Goal: Task Accomplishment & Management: Manage account settings

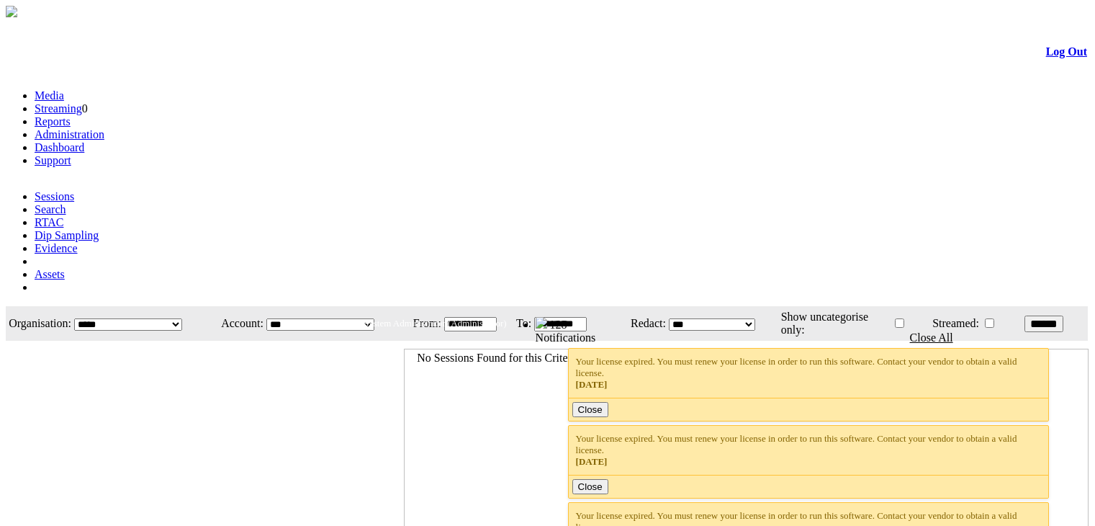
click at [104, 128] on link "Administration" at bounding box center [70, 134] width 70 height 12
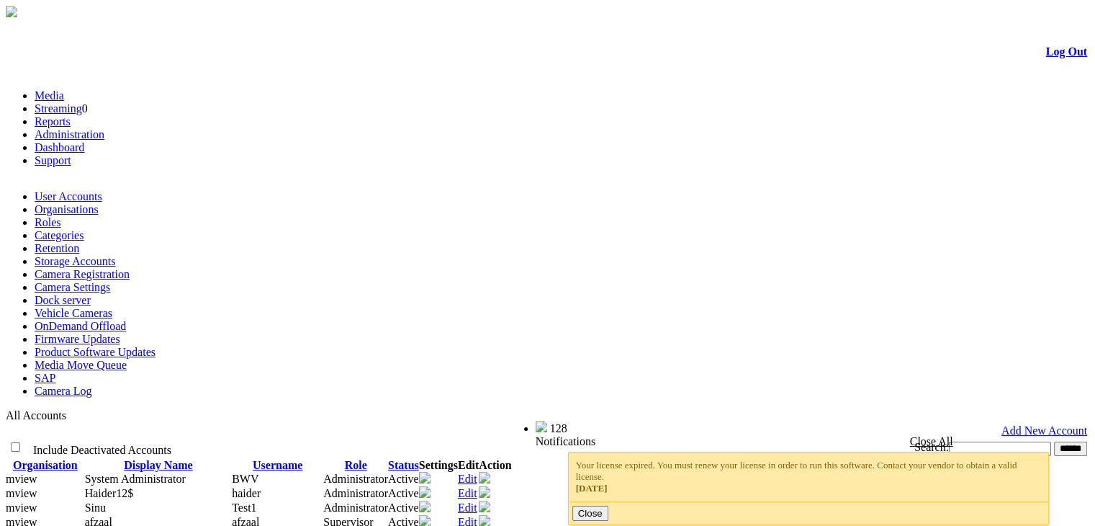
click at [130, 268] on link "Camera Registration" at bounding box center [82, 274] width 95 height 12
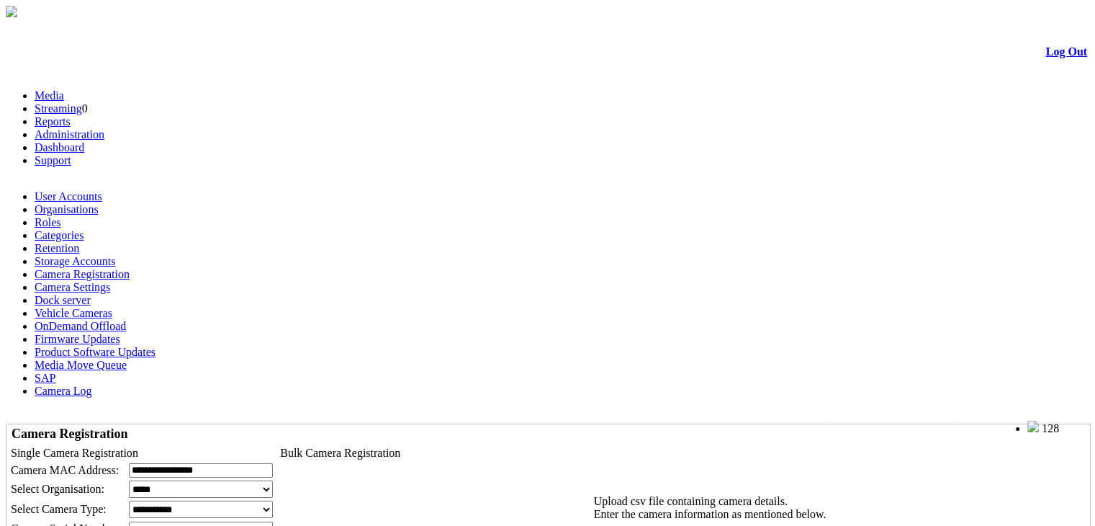
click at [338, 24] on div at bounding box center [548, 24] width 1080 height 0
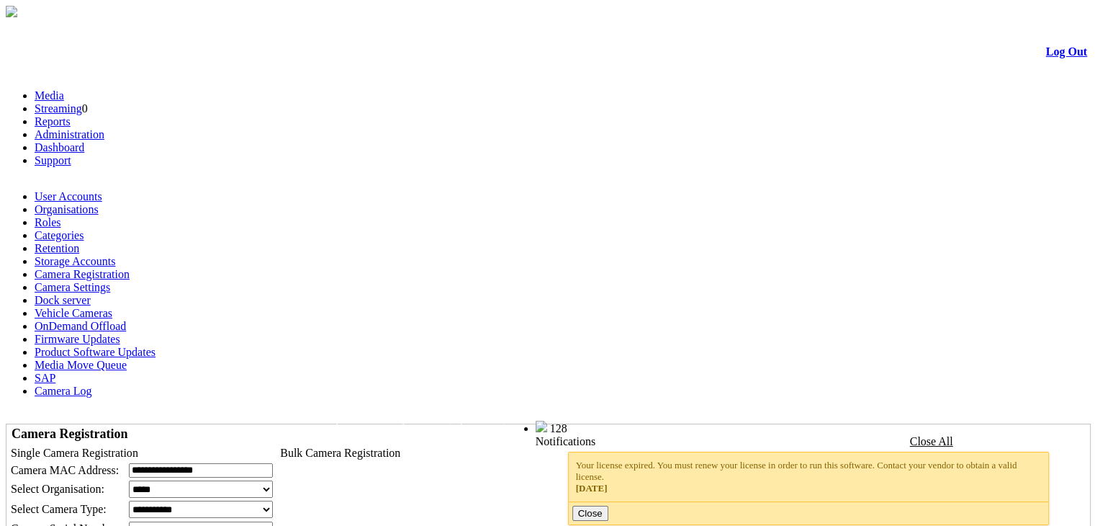
click at [274, 446] on td "Single Camera Registration" at bounding box center [142, 453] width 264 height 14
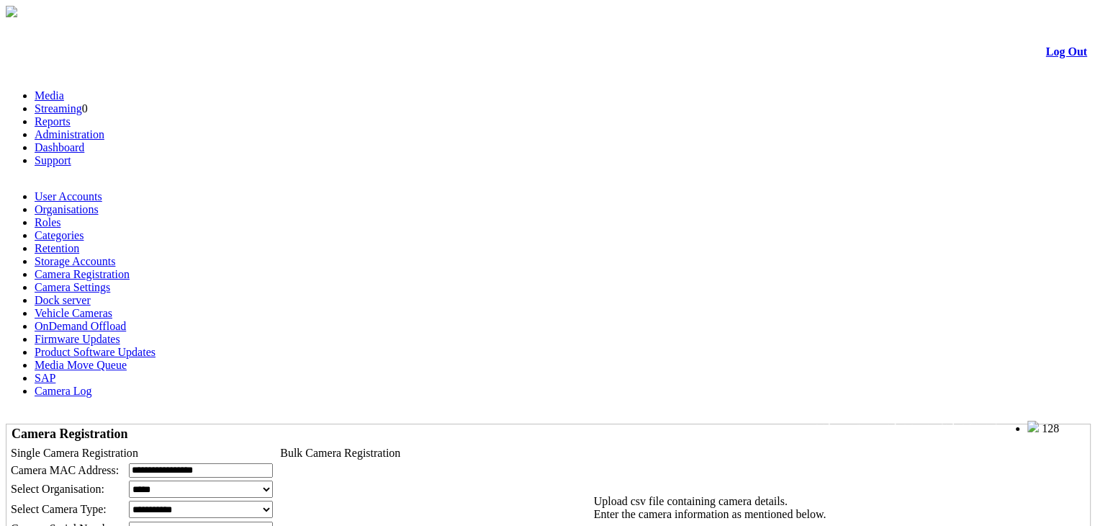
click at [1060, 51] on link "Log Out" at bounding box center [1066, 51] width 41 height 12
